Goal: Task Accomplishment & Management: Manage account settings

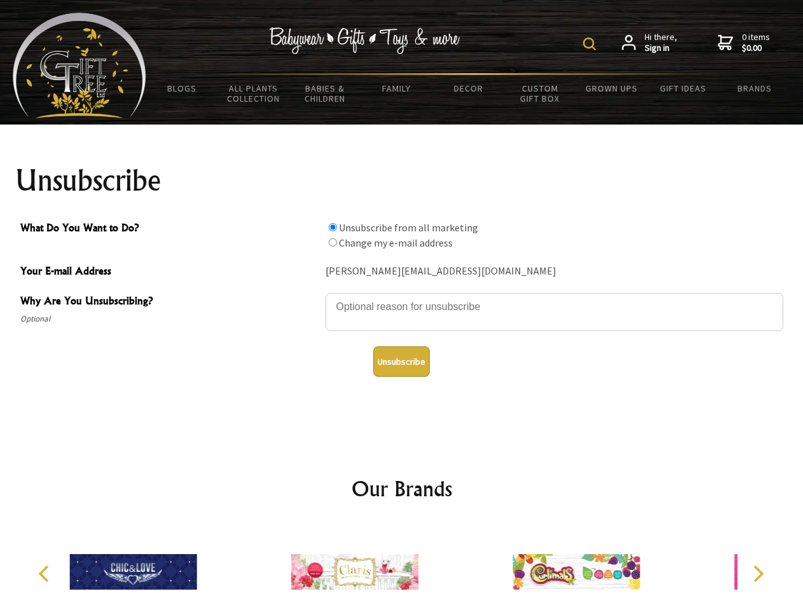
click at [591, 44] on img at bounding box center [589, 43] width 13 height 13
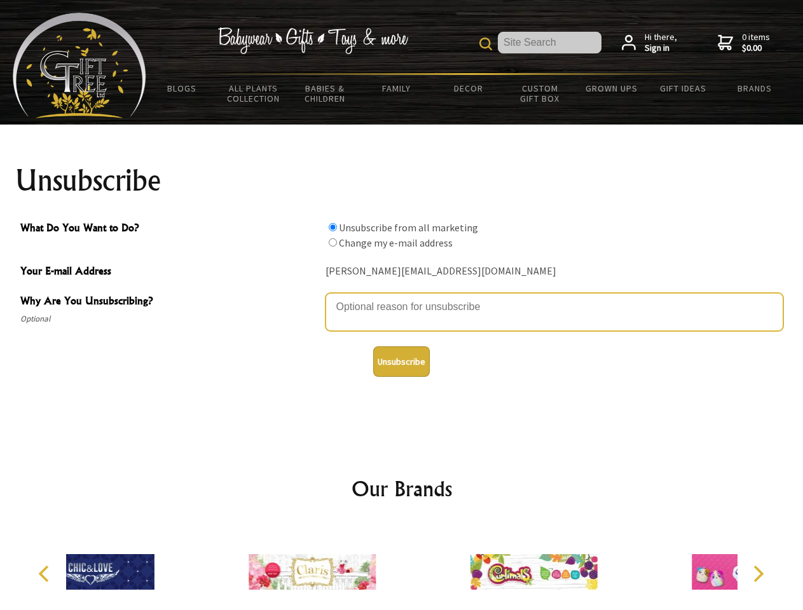
click at [402, 297] on textarea "Why Are You Unsubscribing?" at bounding box center [554, 312] width 458 height 38
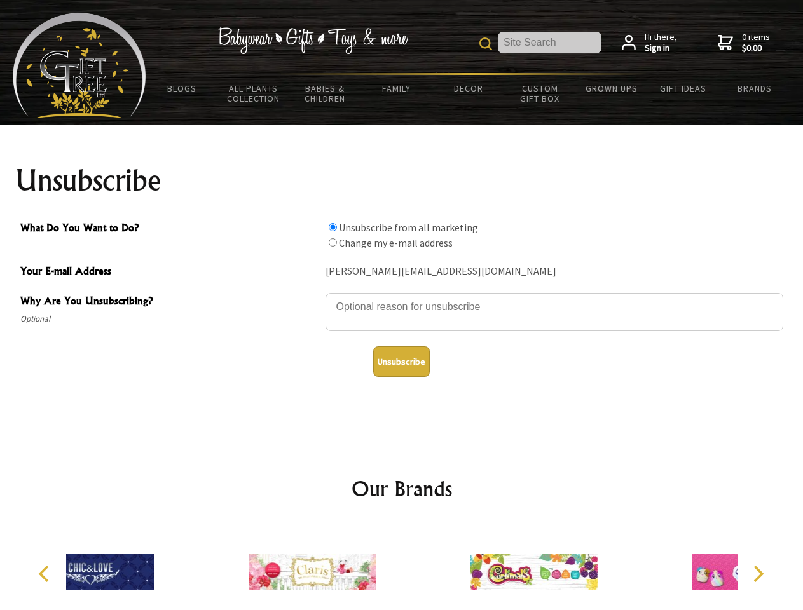
click at [332, 227] on input "What Do You Want to Do?" at bounding box center [333, 227] width 8 height 8
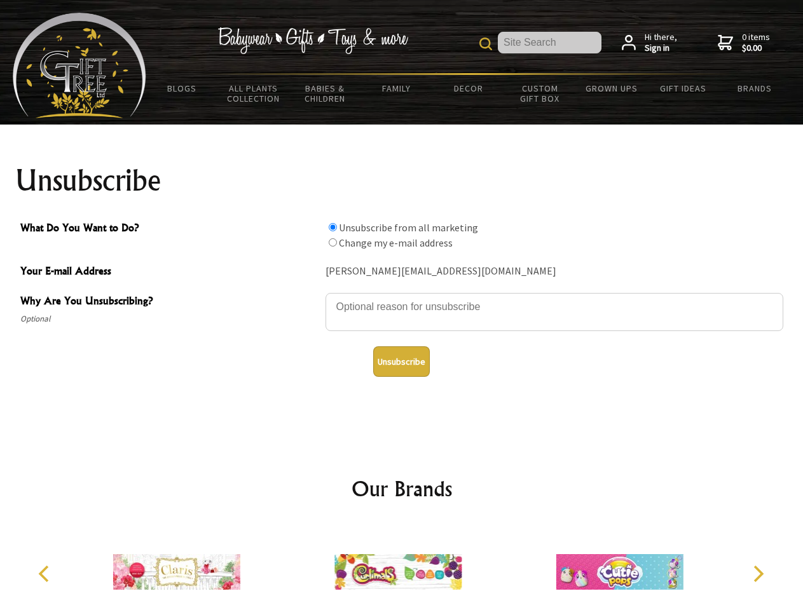
click at [332, 242] on input "What Do You Want to Do?" at bounding box center [333, 242] width 8 height 8
radio input "true"
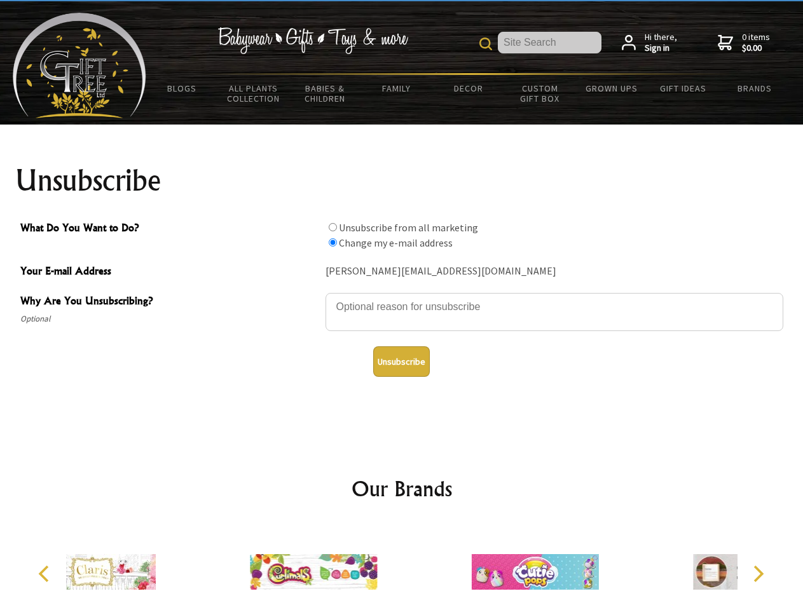
click at [401, 362] on button "Unsubscribe" at bounding box center [401, 361] width 57 height 31
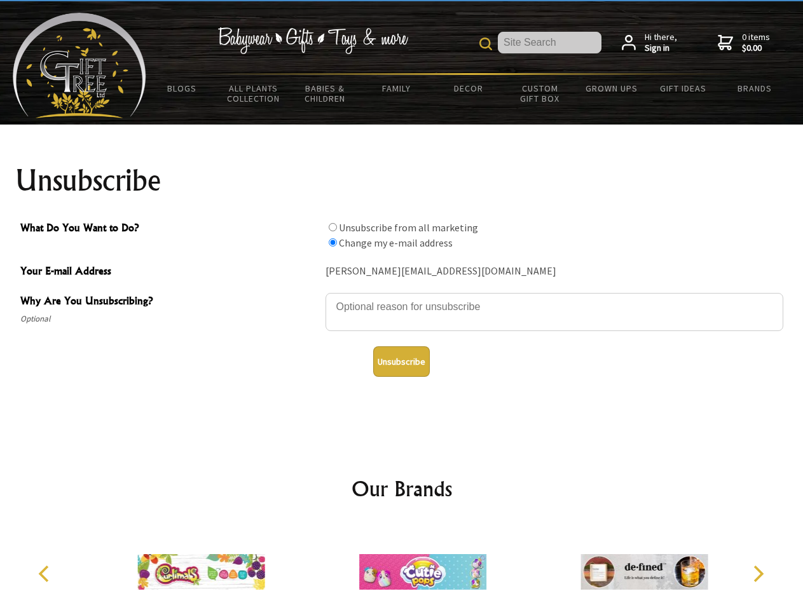
click at [46, 574] on icon "Previous" at bounding box center [45, 574] width 17 height 17
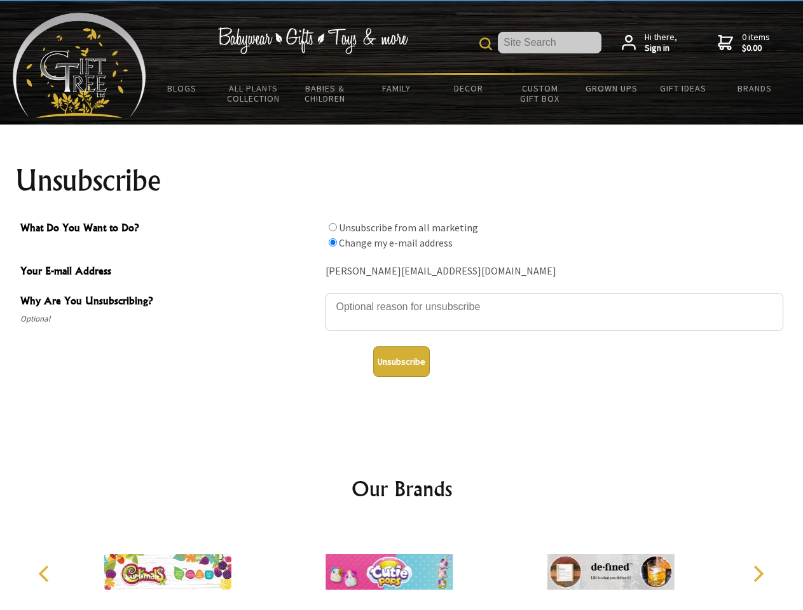
click at [757, 574] on icon "Next" at bounding box center [757, 574] width 17 height 17
